Goal: Information Seeking & Learning: Learn about a topic

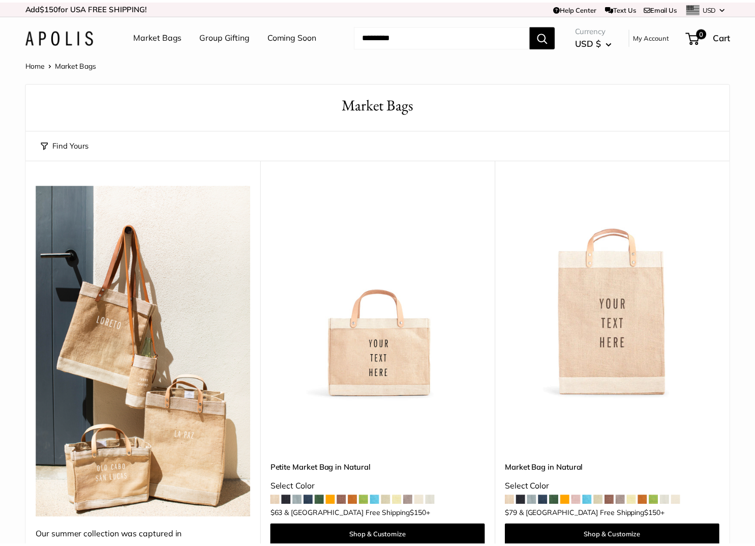
scroll to position [6254, 0]
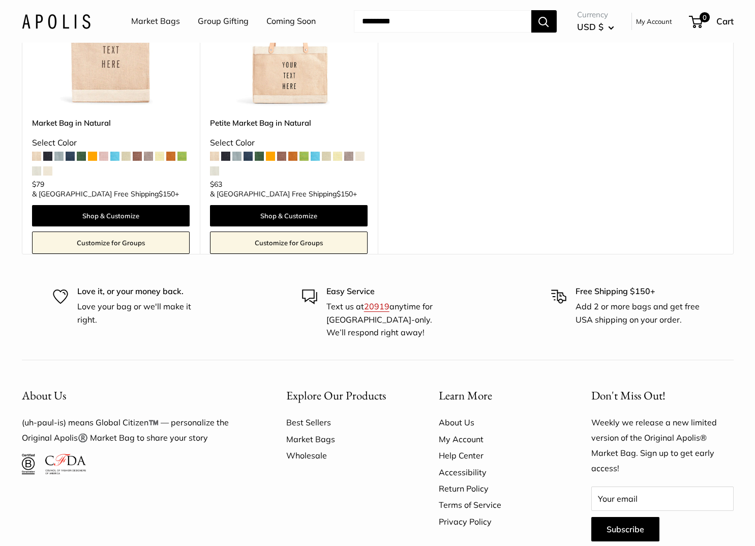
click at [319, 447] on link "Wholesale" at bounding box center [344, 455] width 117 height 16
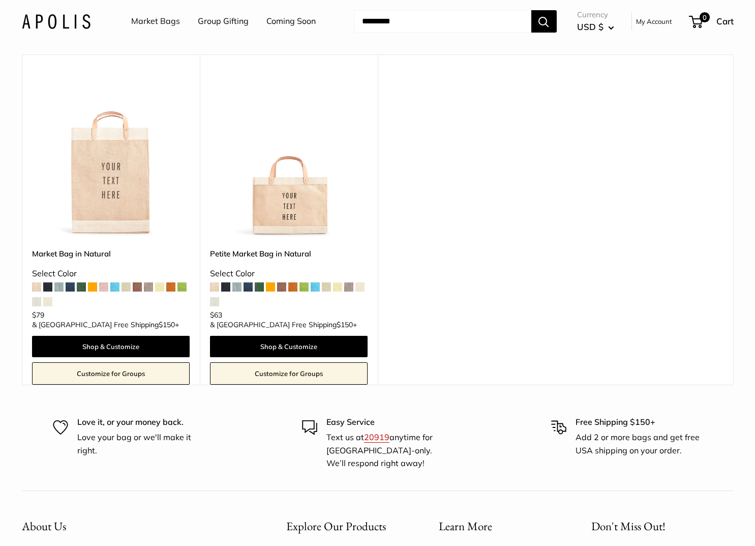
click at [0, 0] on img at bounding box center [0, 0] width 0 height 0
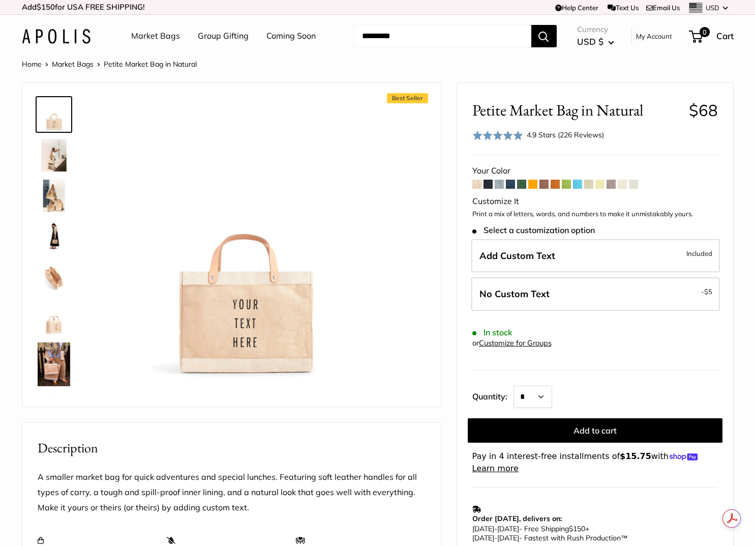
click at [522, 182] on span at bounding box center [521, 184] width 9 height 9
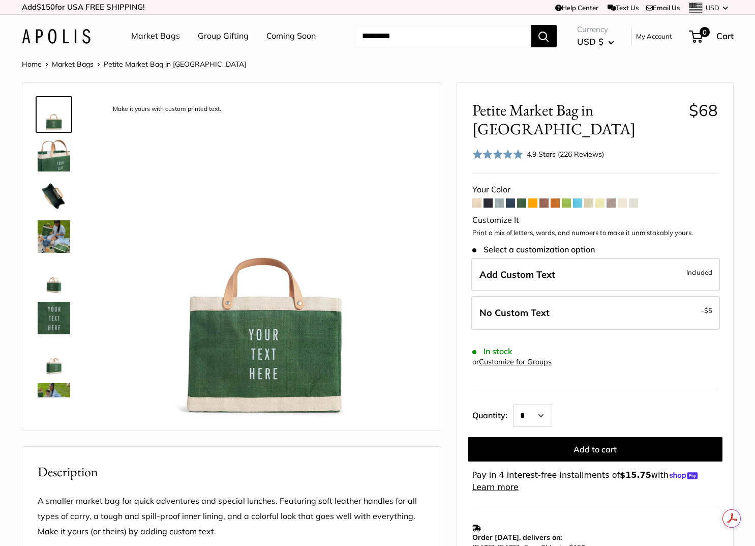
click at [566, 198] on span at bounding box center [566, 202] width 9 height 9
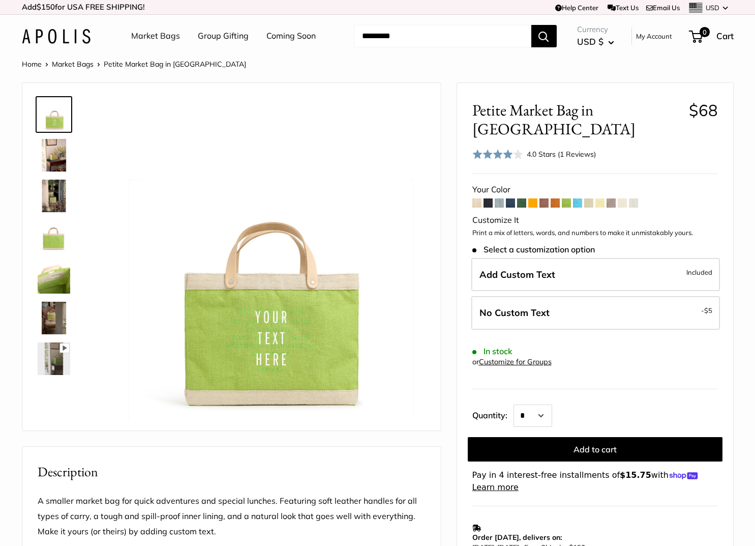
click at [237, 33] on link "Group Gifting" at bounding box center [223, 35] width 51 height 15
